Goal: Information Seeking & Learning: Learn about a topic

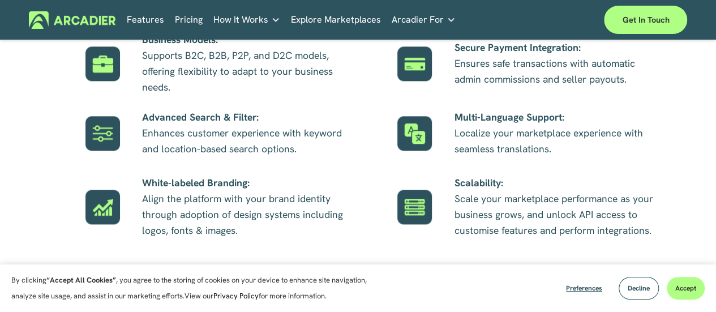
scroll to position [566, 0]
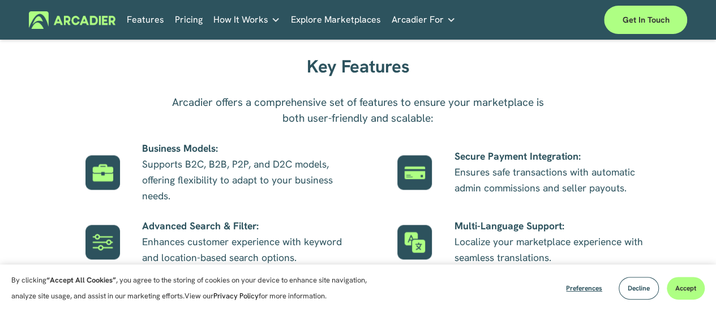
click at [240, 20] on span "How It Works" at bounding box center [240, 20] width 55 height 16
click at [0, 0] on p "Intuitive marketplaces tailored to your business needs." at bounding box center [0, 0] width 0 height 0
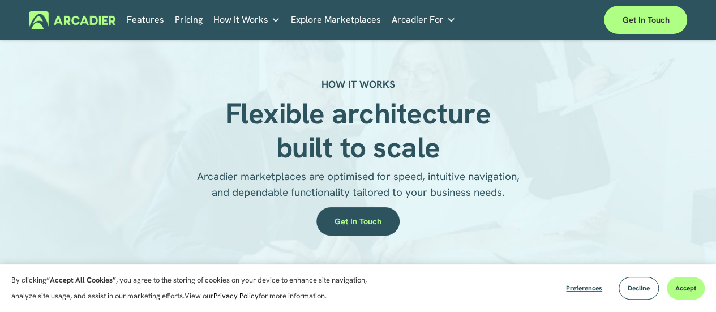
click at [188, 19] on link "Pricing" at bounding box center [189, 20] width 28 height 18
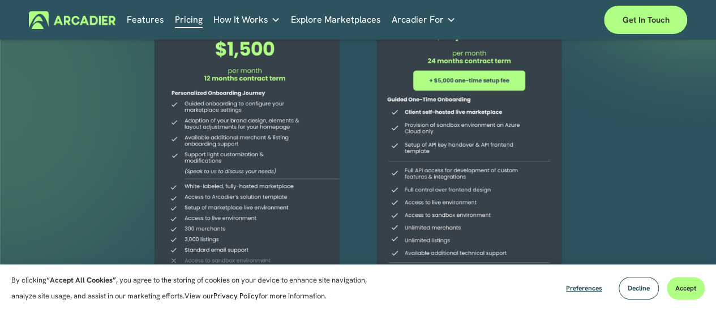
scroll to position [226, 0]
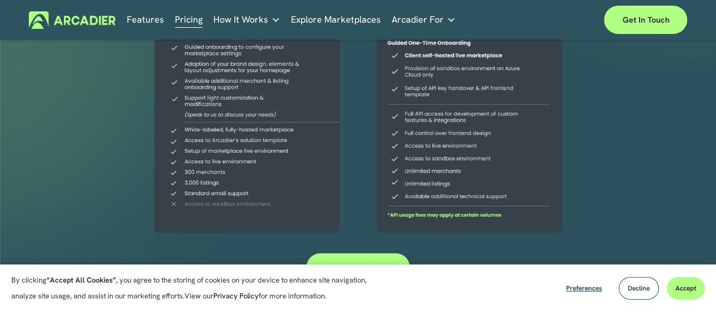
click at [232, 208] on div at bounding box center [247, 48] width 214 height 380
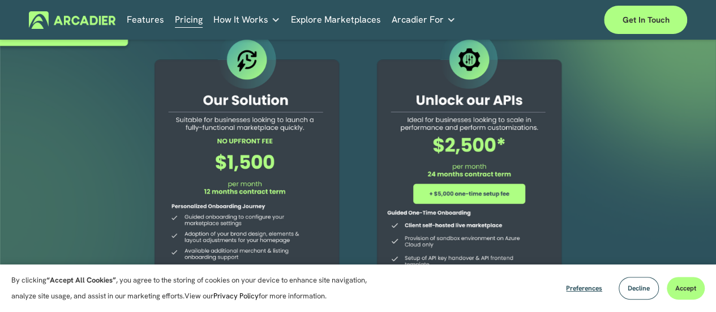
scroll to position [0, 0]
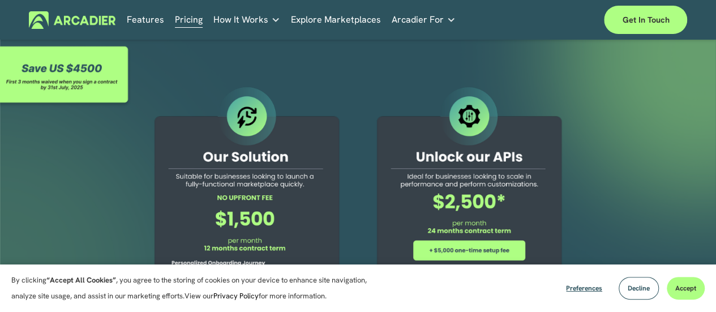
click at [334, 19] on link "Explore Marketplaces" at bounding box center [336, 20] width 90 height 18
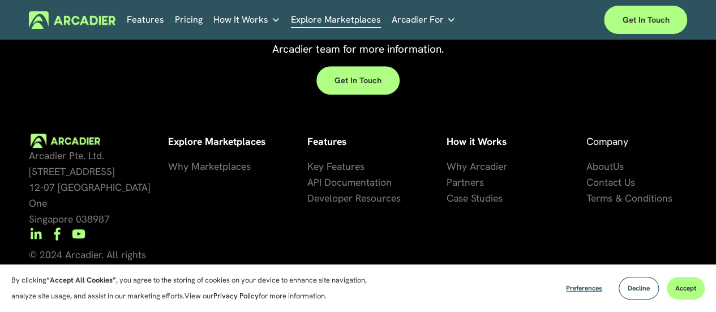
scroll to position [2393, 0]
